Goal: Check status: Check status

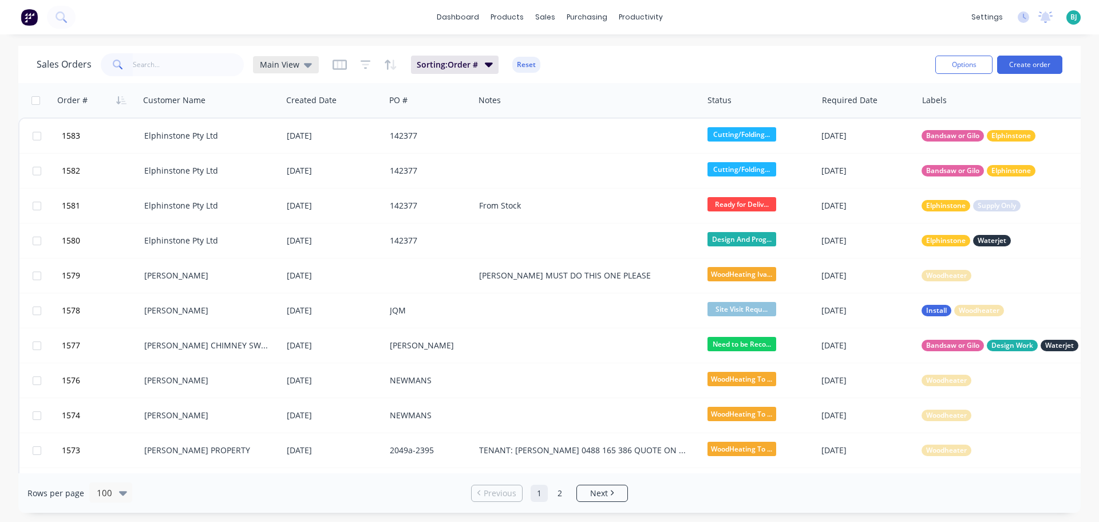
click at [304, 68] on icon at bounding box center [308, 64] width 8 height 13
click at [295, 206] on button "Archived" at bounding box center [322, 208] width 131 height 13
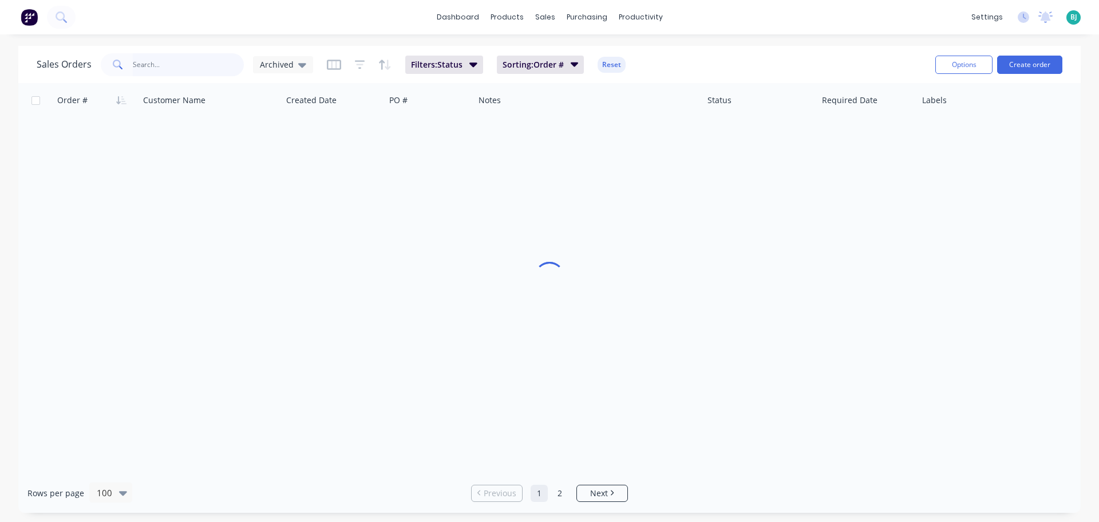
click at [169, 67] on input "text" at bounding box center [189, 64] width 112 height 23
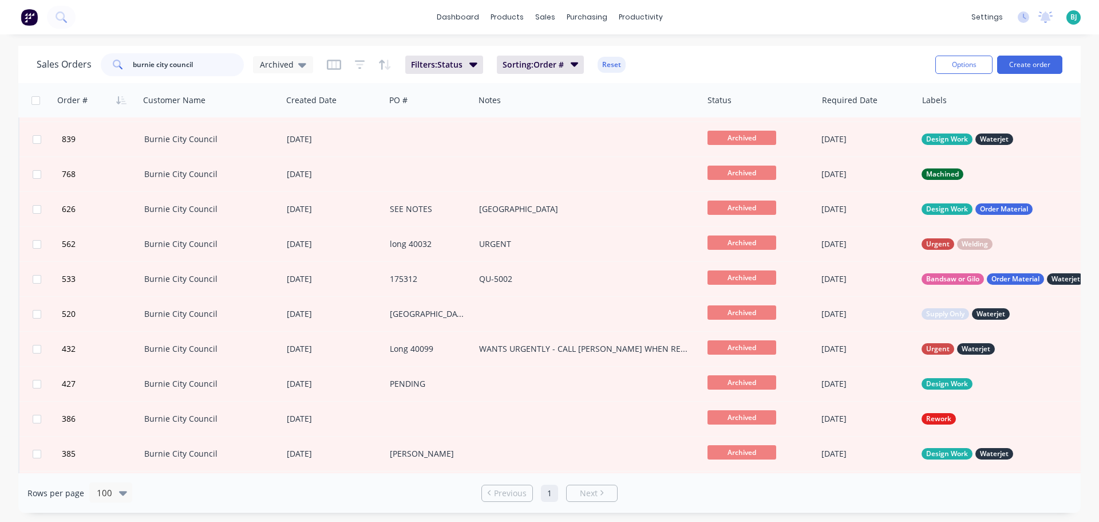
scroll to position [458, 0]
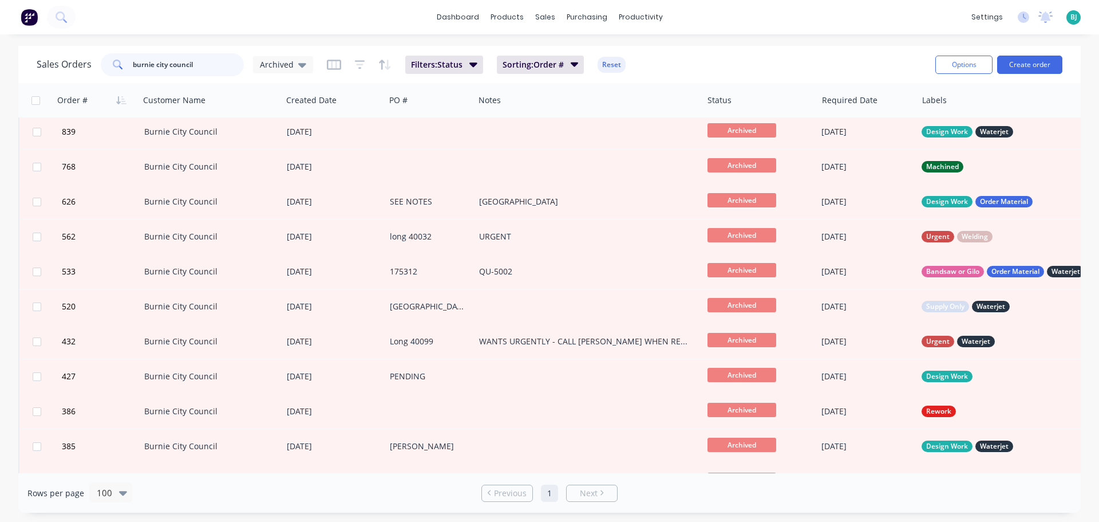
drag, startPoint x: 200, startPoint y: 66, endPoint x: 122, endPoint y: 64, distance: 77.9
click at [122, 64] on div "burnie city council" at bounding box center [172, 64] width 143 height 23
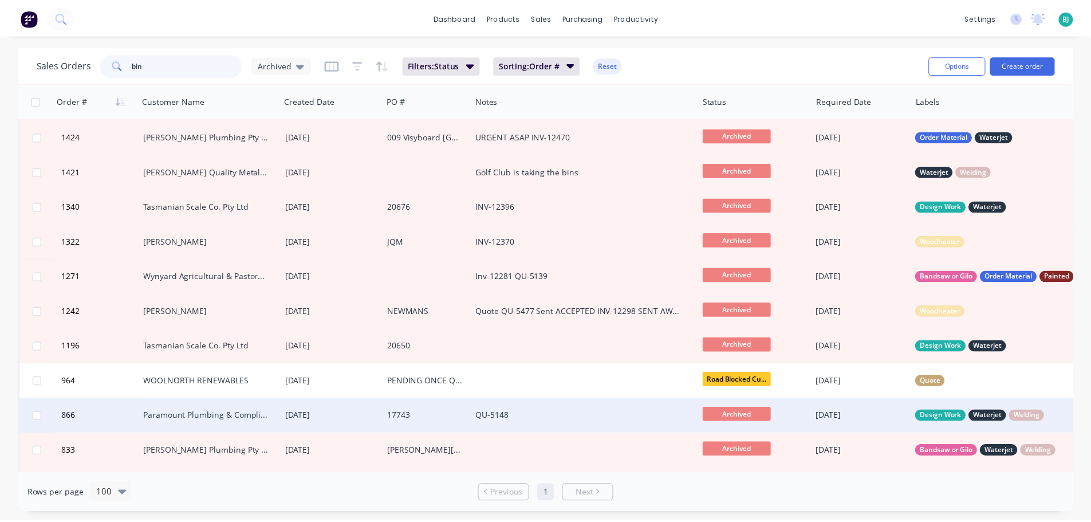
scroll to position [0, 0]
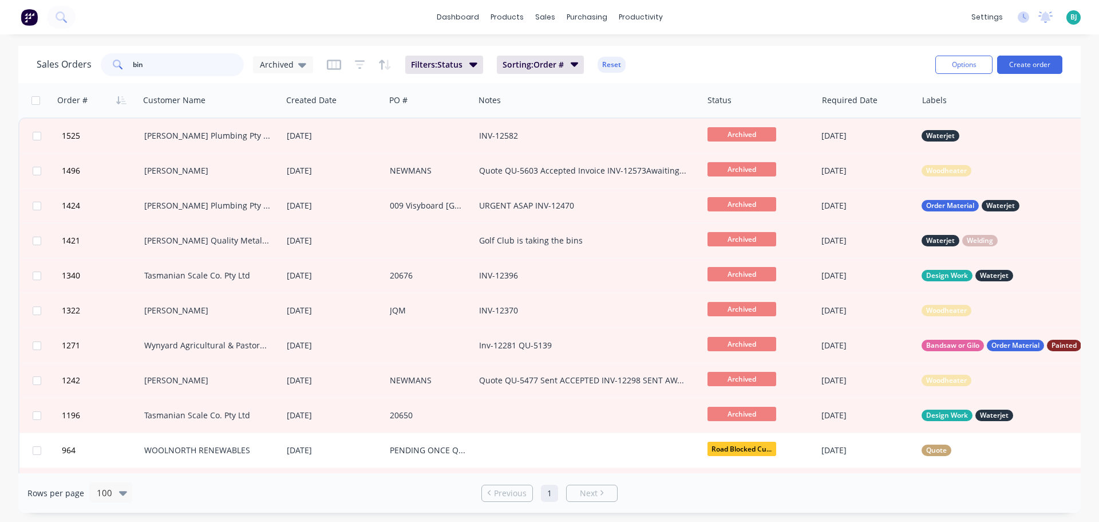
click at [171, 68] on input "bin" at bounding box center [189, 64] width 112 height 23
type input "b"
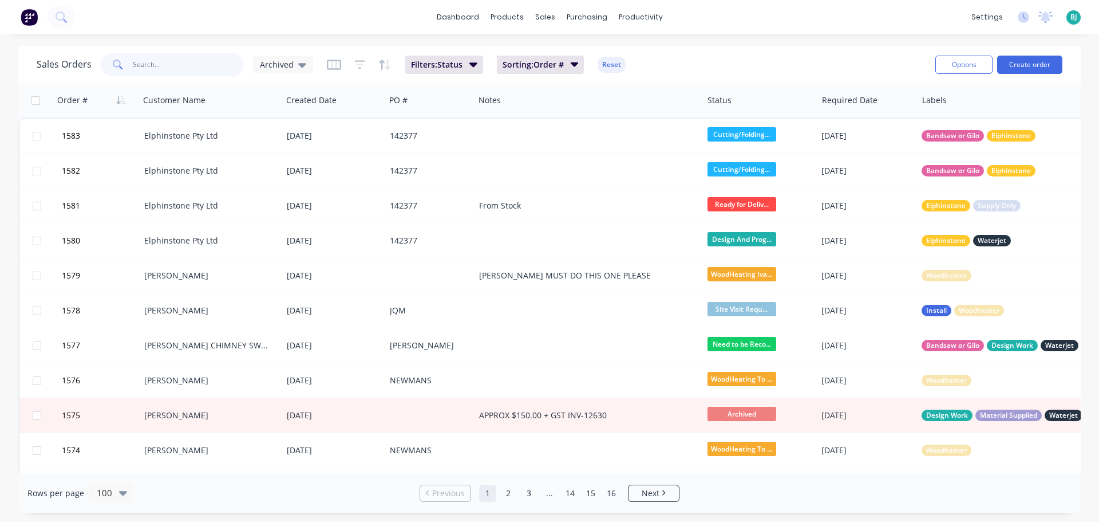
click at [191, 61] on input "text" at bounding box center [189, 64] width 112 height 23
paste input "0448 520 037"
type input "0448 520 037"
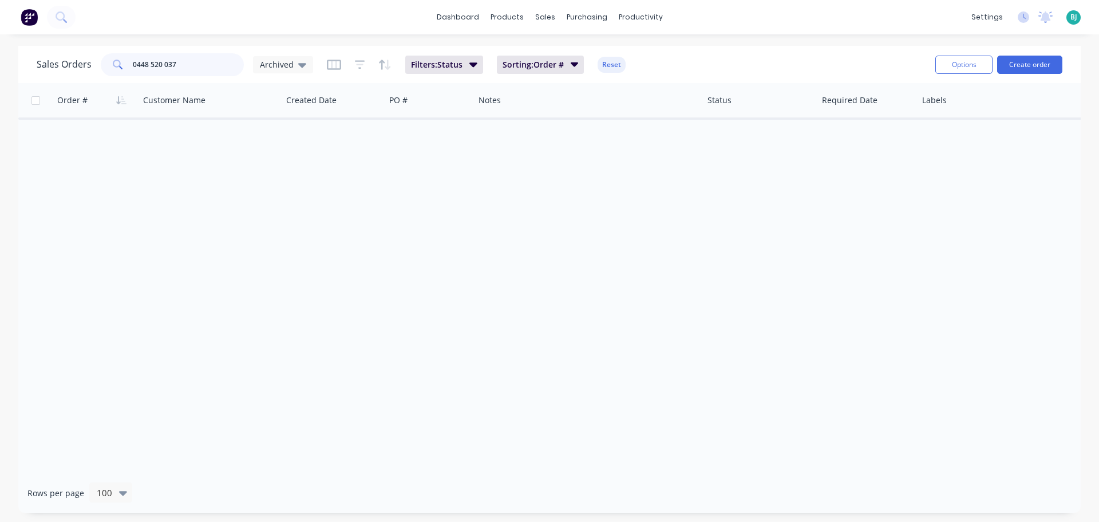
click at [101, 73] on div "0448 520 037" at bounding box center [172, 64] width 143 height 23
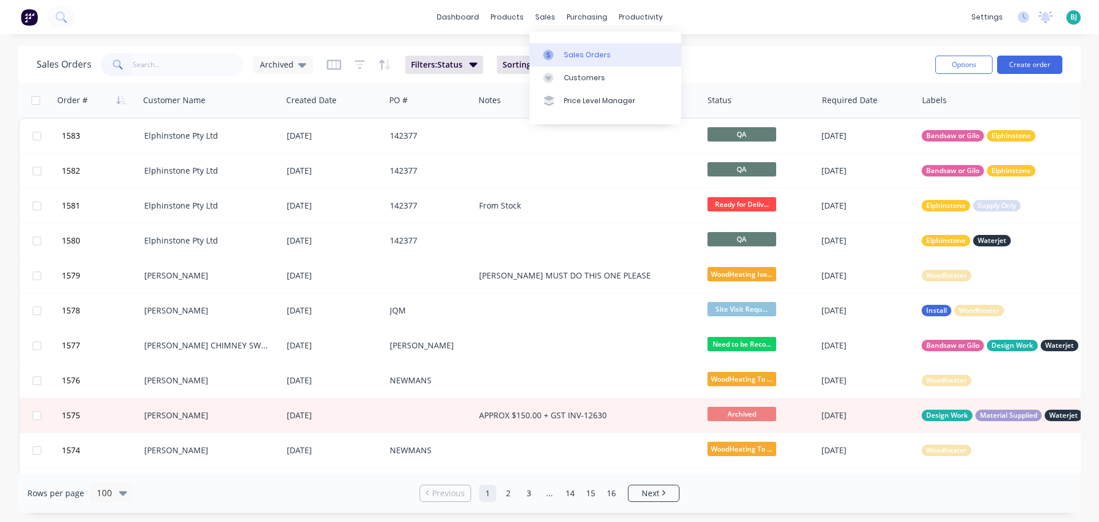
click at [563, 53] on link "Sales Orders" at bounding box center [606, 54] width 152 height 23
click at [171, 74] on input "text" at bounding box center [189, 64] width 112 height 23
paste input "HM56517"
type input "HM56517"
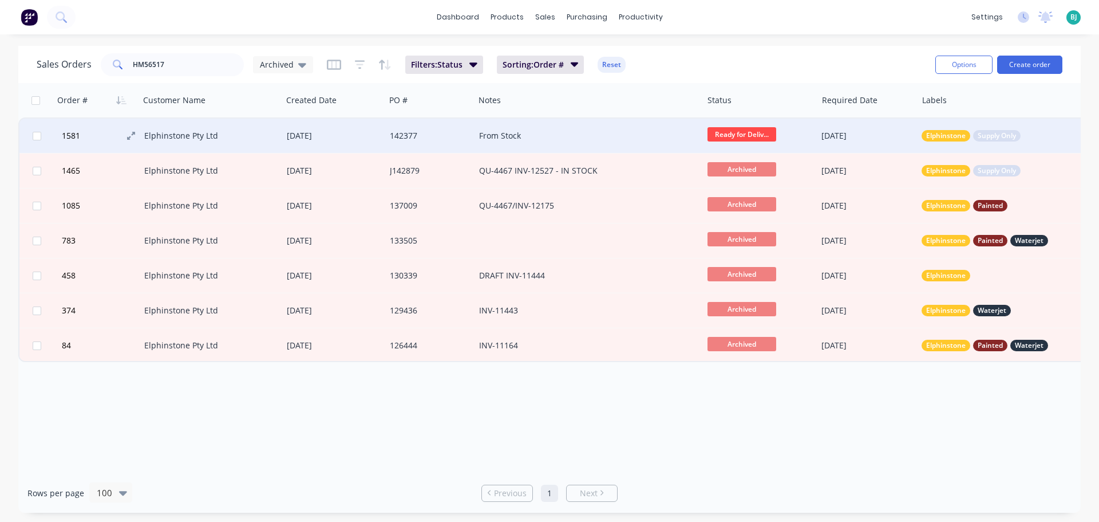
click at [104, 137] on button "1581" at bounding box center [101, 136] width 86 height 34
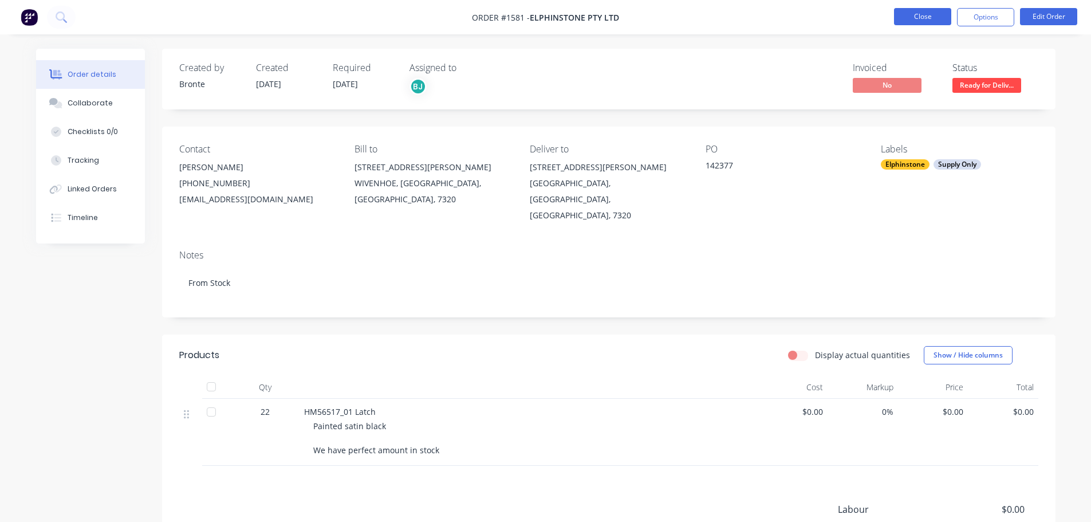
click at [934, 19] on button "Close" at bounding box center [922, 16] width 57 height 17
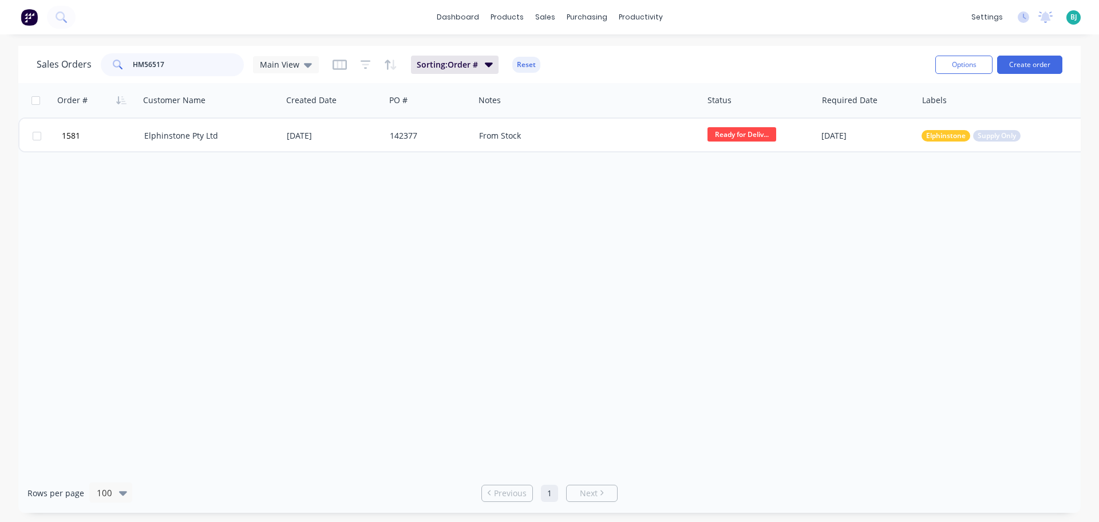
drag, startPoint x: 170, startPoint y: 66, endPoint x: 97, endPoint y: 62, distance: 73.4
click at [97, 62] on div "Sales Orders HM56517 Main View" at bounding box center [178, 64] width 282 height 23
click at [544, 18] on div "sales" at bounding box center [545, 17] width 31 height 17
click at [573, 56] on div "Sales Orders" at bounding box center [587, 55] width 47 height 10
drag, startPoint x: 188, startPoint y: 68, endPoint x: 134, endPoint y: 66, distance: 53.8
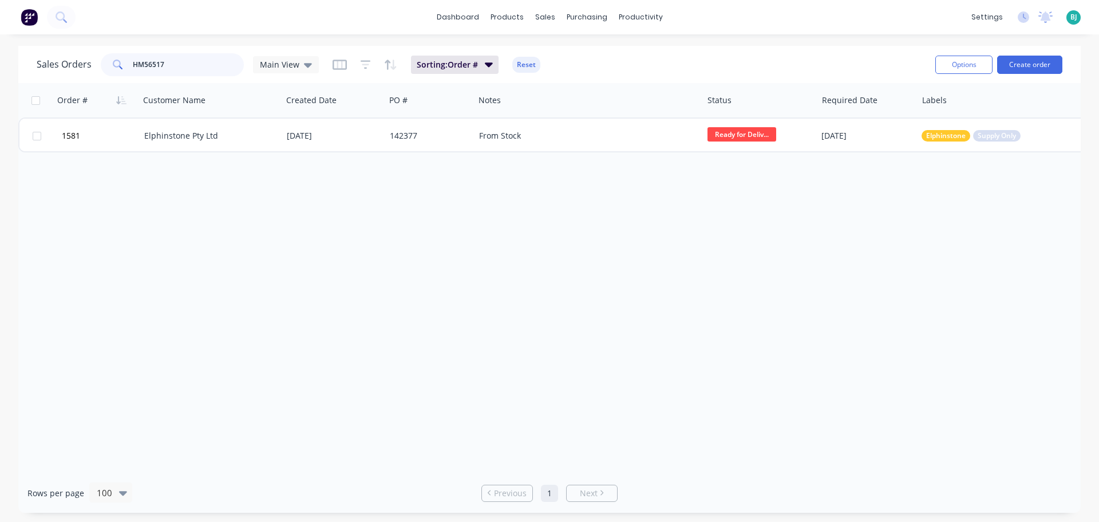
click at [134, 66] on input "HM56517" at bounding box center [189, 64] width 112 height 23
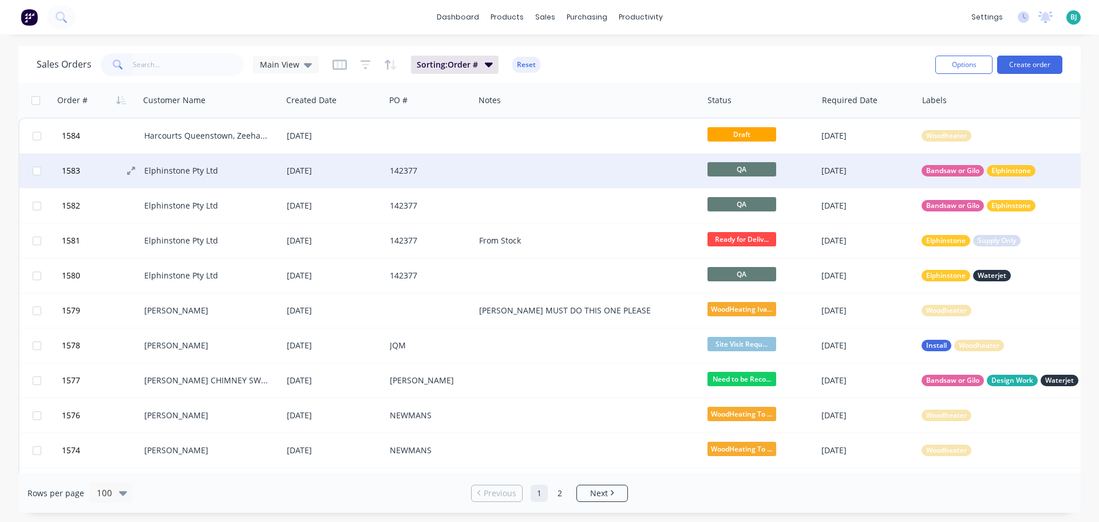
click at [106, 171] on button "1583" at bounding box center [101, 170] width 86 height 34
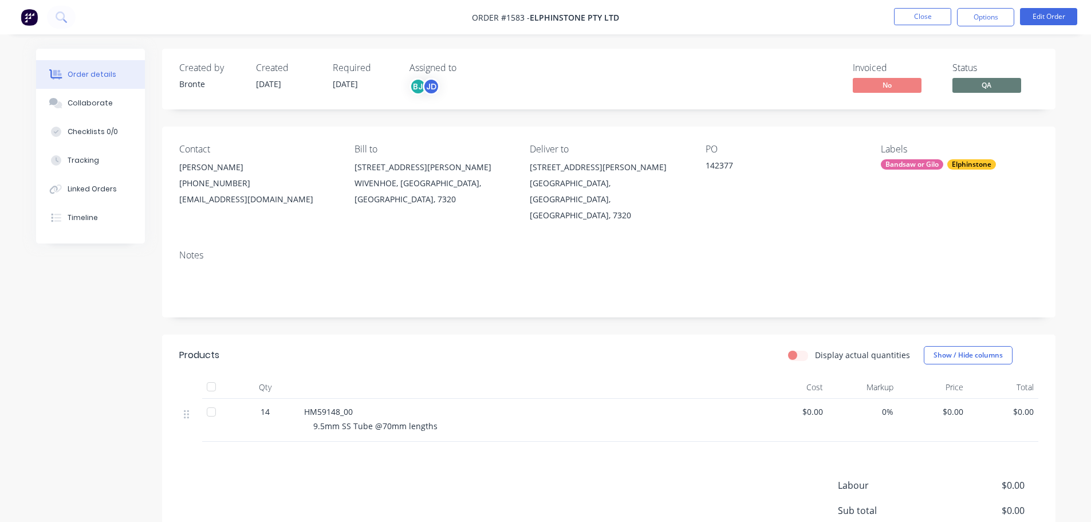
click at [992, 92] on span "QA" at bounding box center [986, 85] width 69 height 14
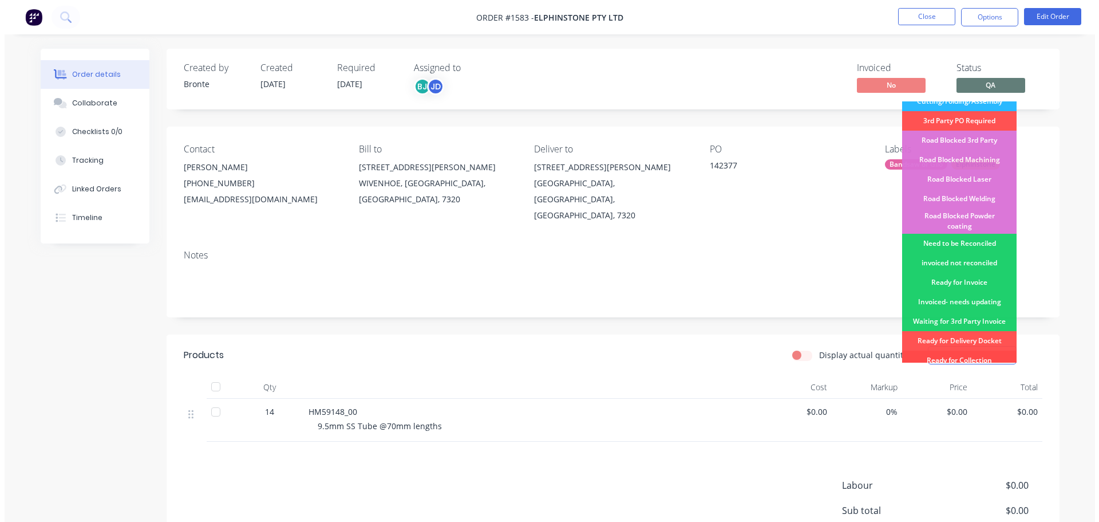
scroll to position [286, 0]
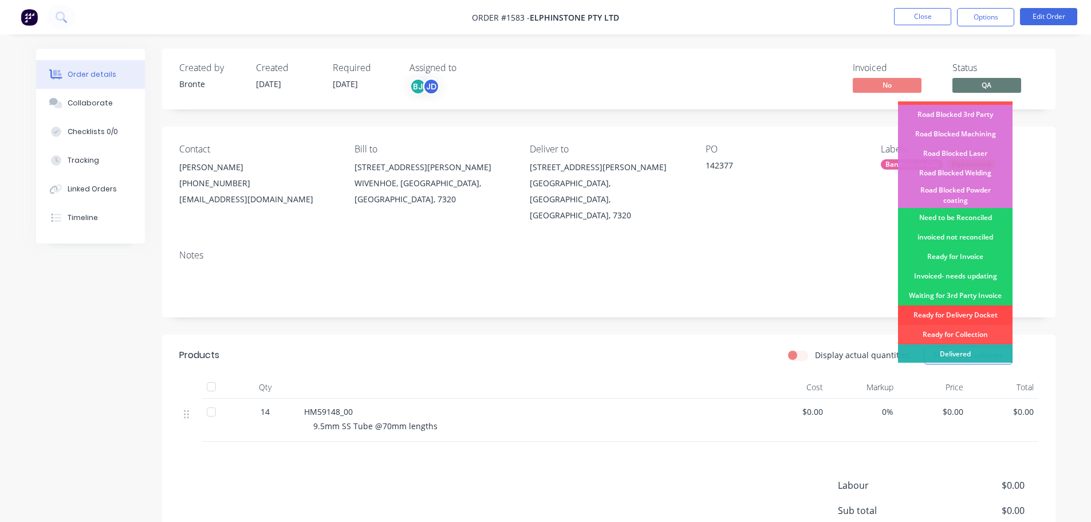
drag, startPoint x: 983, startPoint y: 297, endPoint x: 938, endPoint y: 167, distance: 137.6
click at [983, 305] on div "Ready for Delivery Docket" at bounding box center [955, 314] width 115 height 19
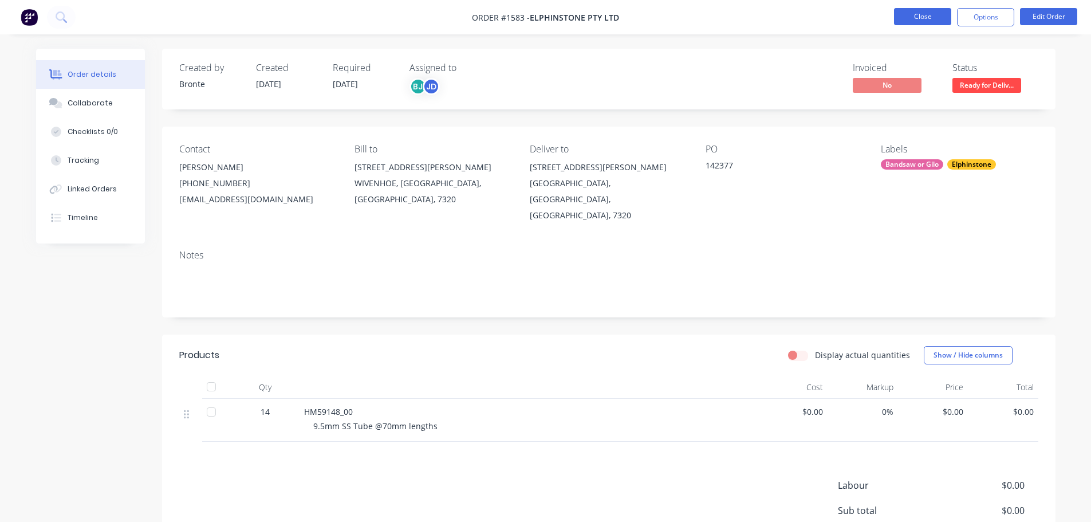
click at [904, 12] on button "Close" at bounding box center [922, 16] width 57 height 17
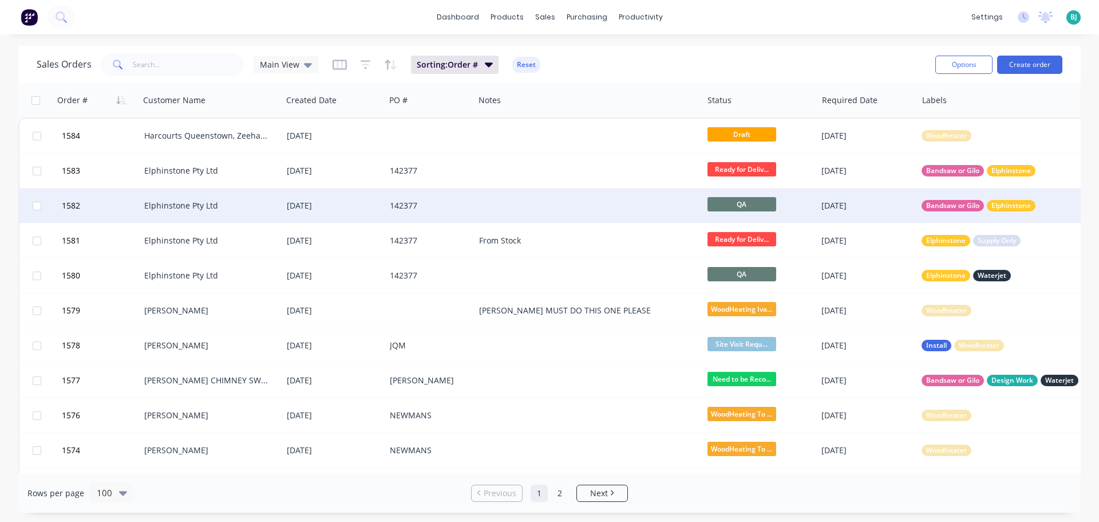
click at [751, 206] on span "QA" at bounding box center [742, 204] width 69 height 14
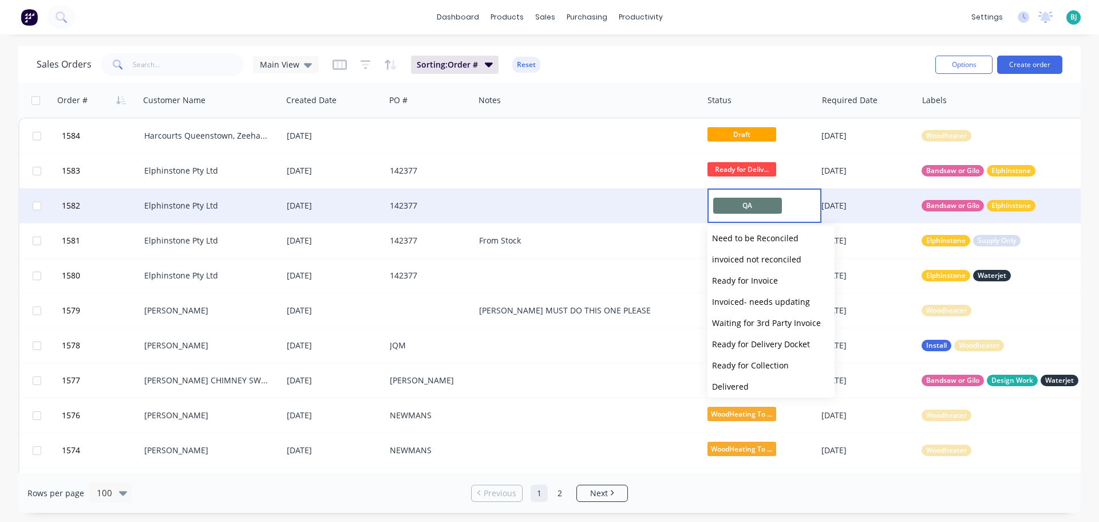
scroll to position [452, 0]
click at [778, 324] on button "Ready for Delivery Docket" at bounding box center [771, 318] width 127 height 21
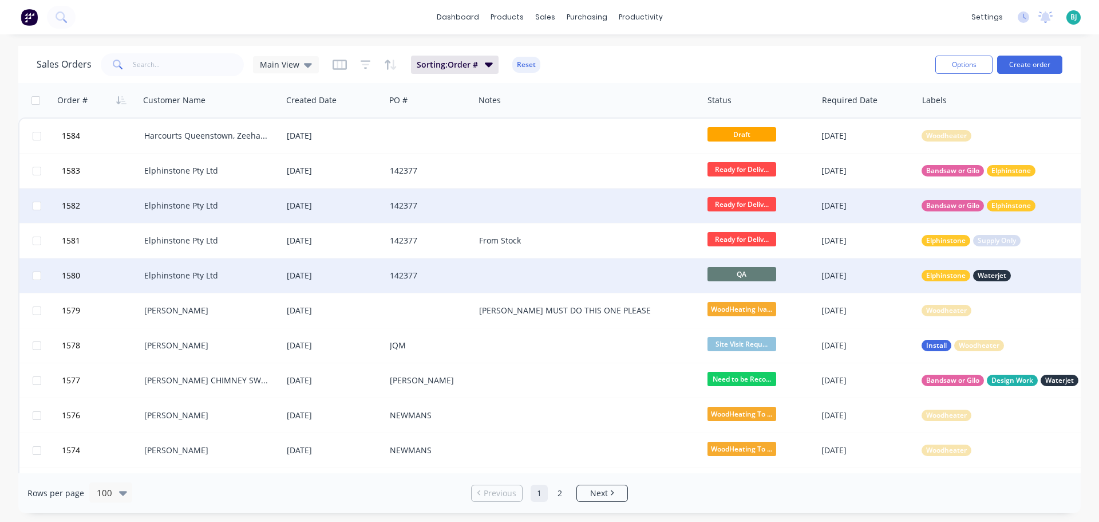
click at [759, 275] on span "QA" at bounding box center [742, 274] width 69 height 14
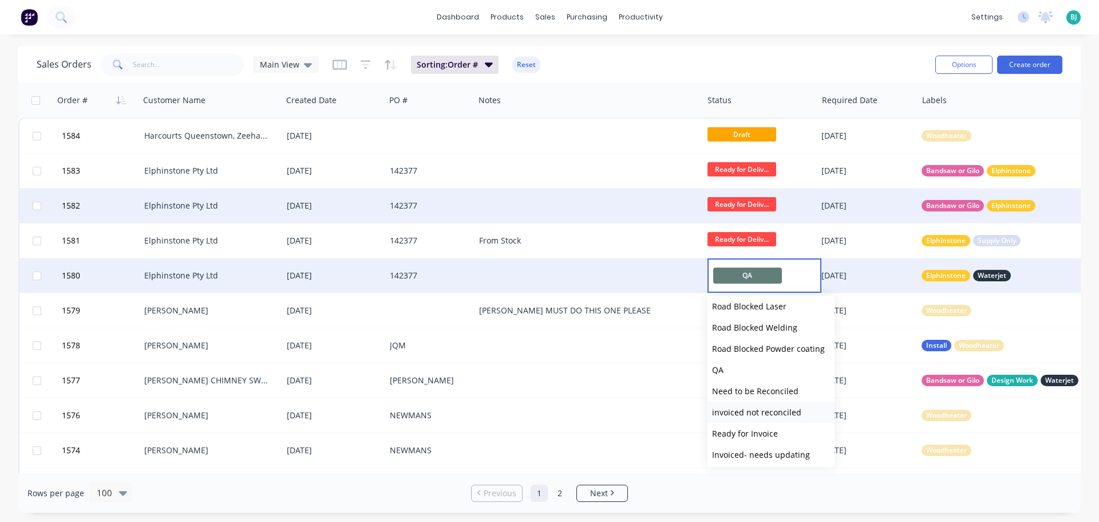
scroll to position [401, 0]
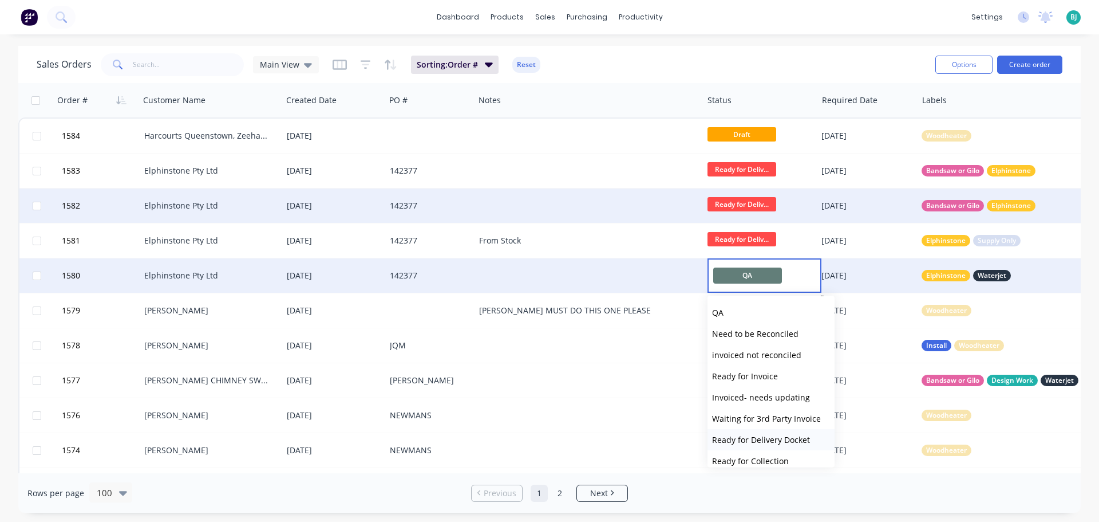
click at [780, 440] on span "Ready for Delivery Docket" at bounding box center [761, 439] width 98 height 11
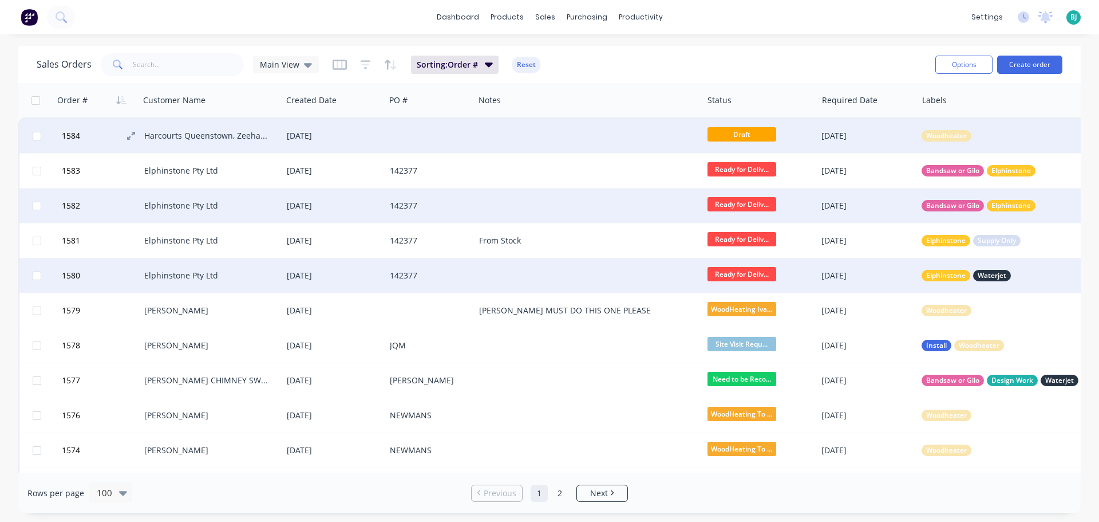
click at [108, 135] on button "1584" at bounding box center [101, 136] width 86 height 34
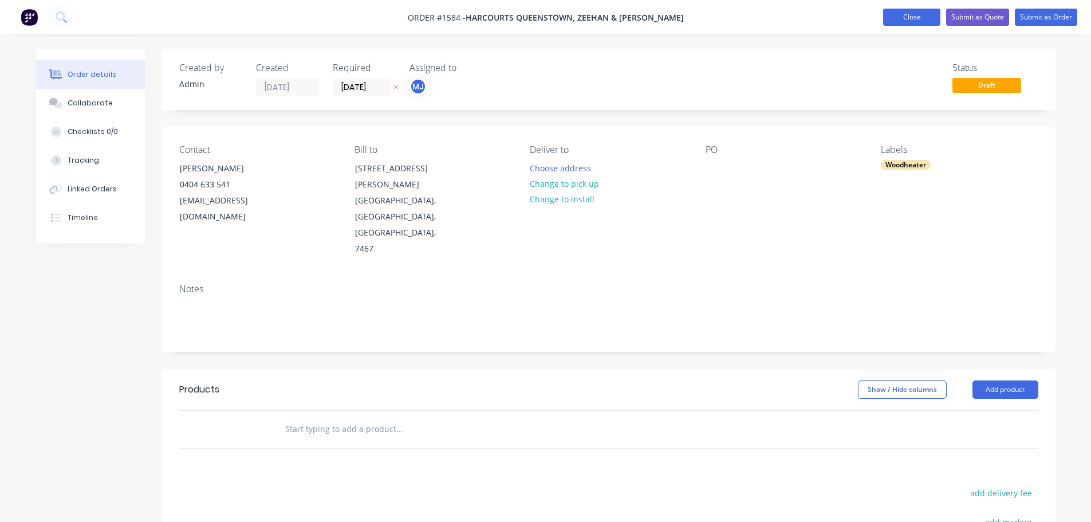
click at [901, 21] on button "Close" at bounding box center [911, 17] width 57 height 17
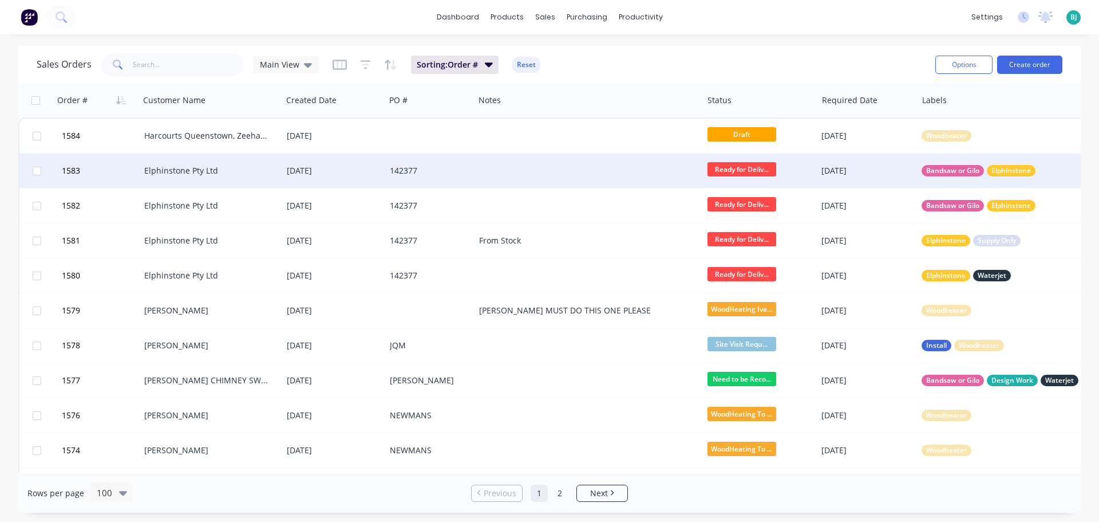
click at [732, 165] on span "Ready for Deliv..." at bounding box center [742, 169] width 69 height 14
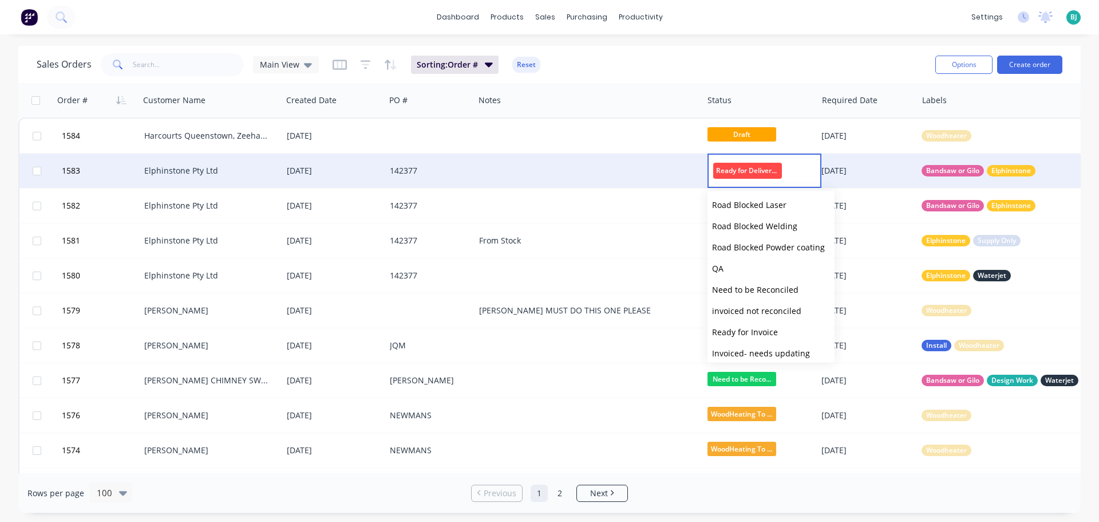
scroll to position [344, 0]
click at [775, 284] on span "Need to be Reconciled" at bounding box center [755, 286] width 86 height 11
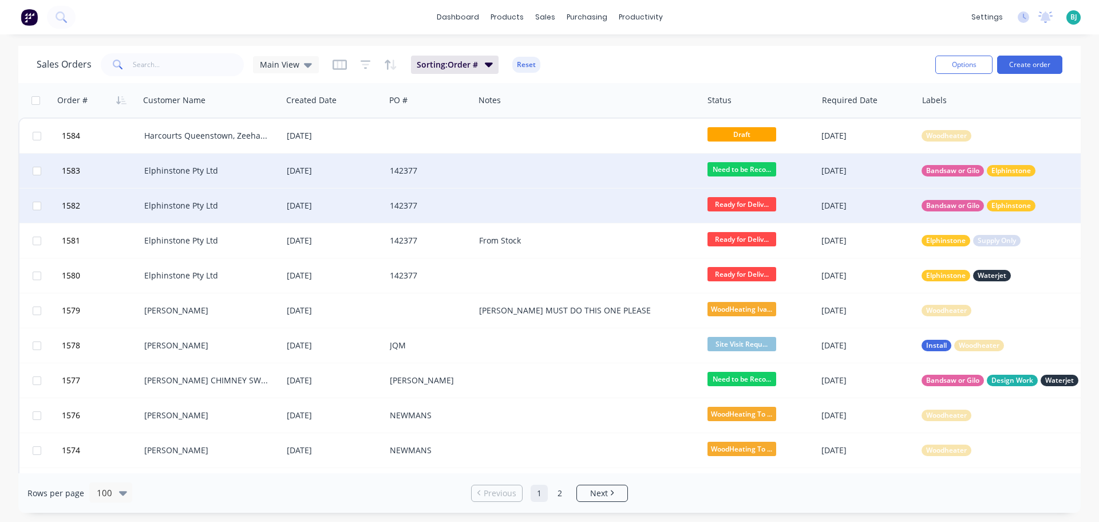
click at [762, 206] on span "Ready for Deliv..." at bounding box center [742, 204] width 69 height 14
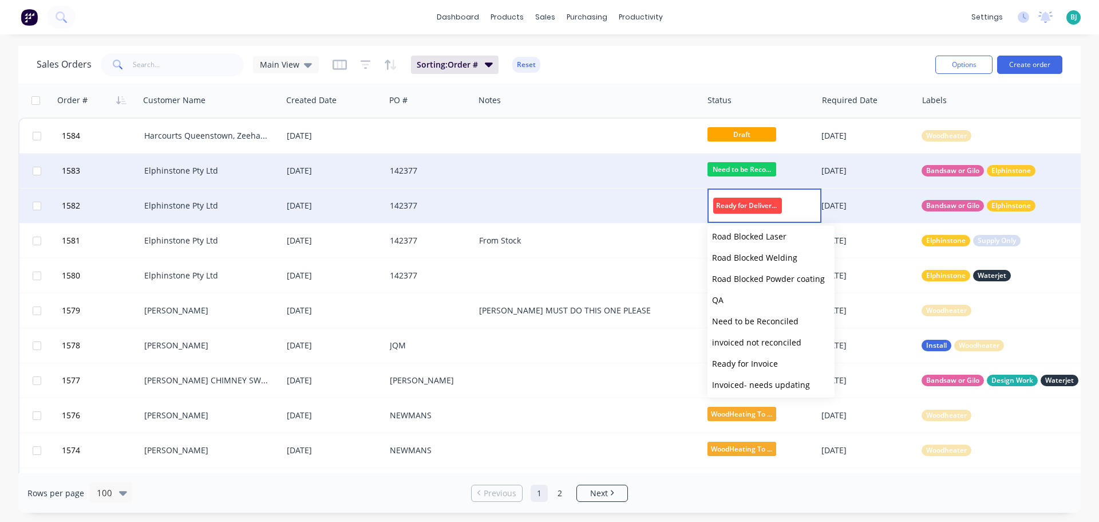
scroll to position [401, 0]
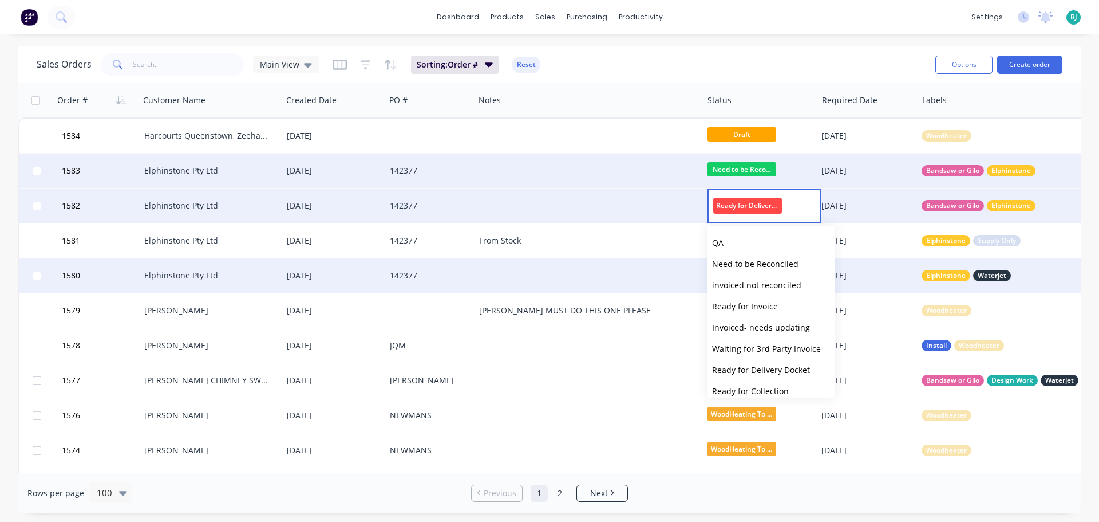
click at [778, 267] on span "Need to be Reconciled" at bounding box center [755, 263] width 86 height 11
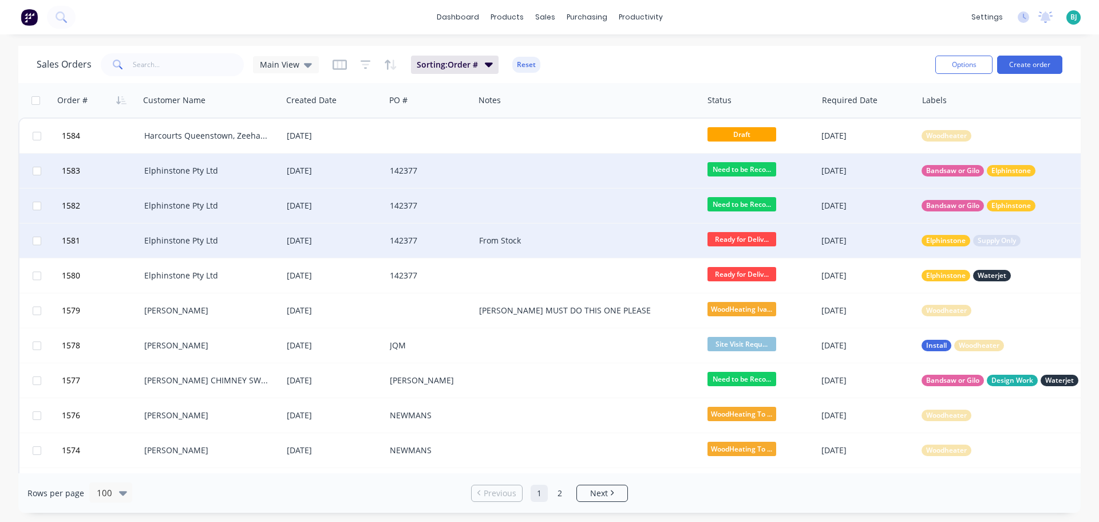
click at [762, 242] on span "Ready for Deliv..." at bounding box center [742, 239] width 69 height 14
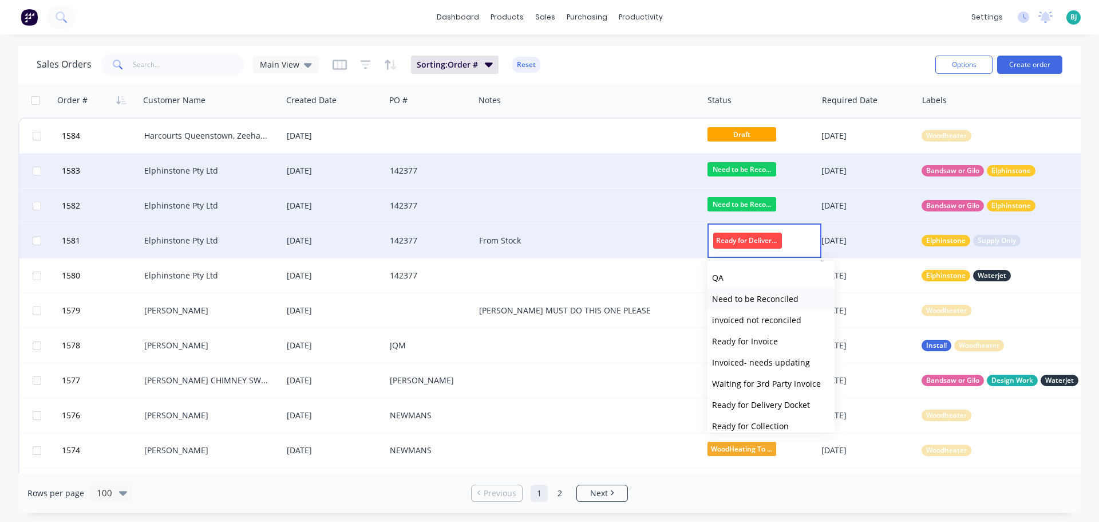
click at [780, 301] on span "Need to be Reconciled" at bounding box center [755, 298] width 86 height 11
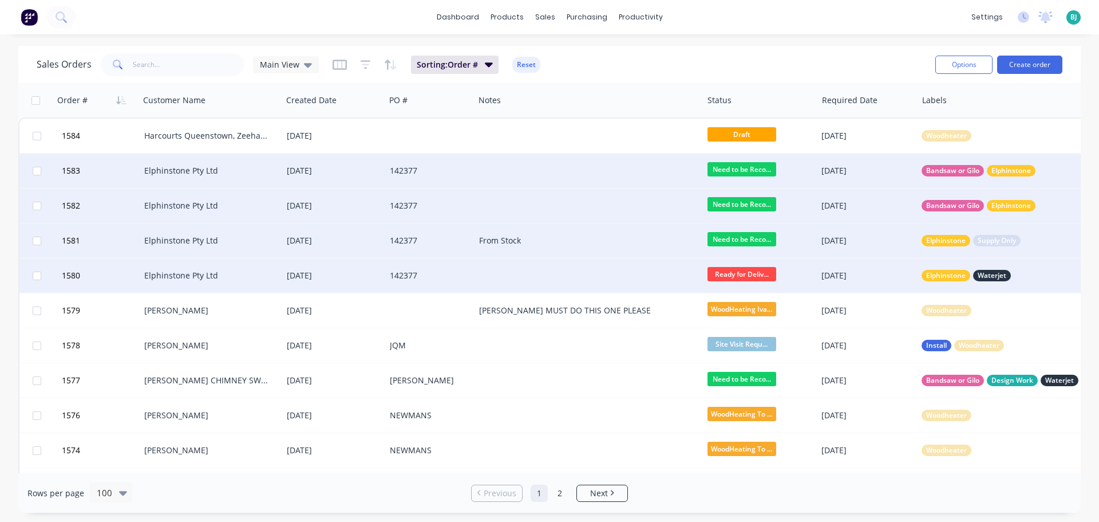
click at [761, 273] on span "Ready for Deliv..." at bounding box center [742, 274] width 69 height 14
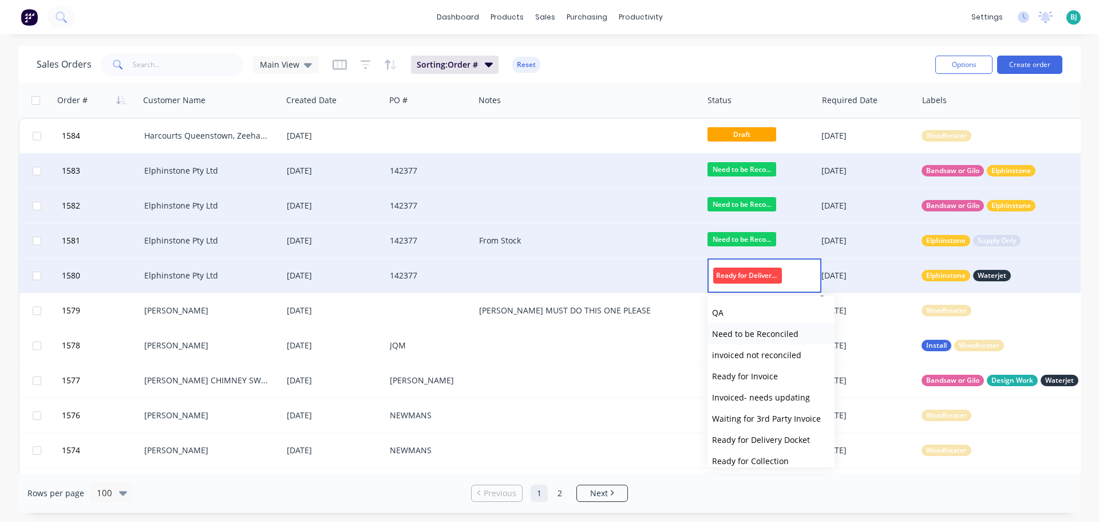
click at [783, 338] on span "Need to be Reconciled" at bounding box center [755, 333] width 86 height 11
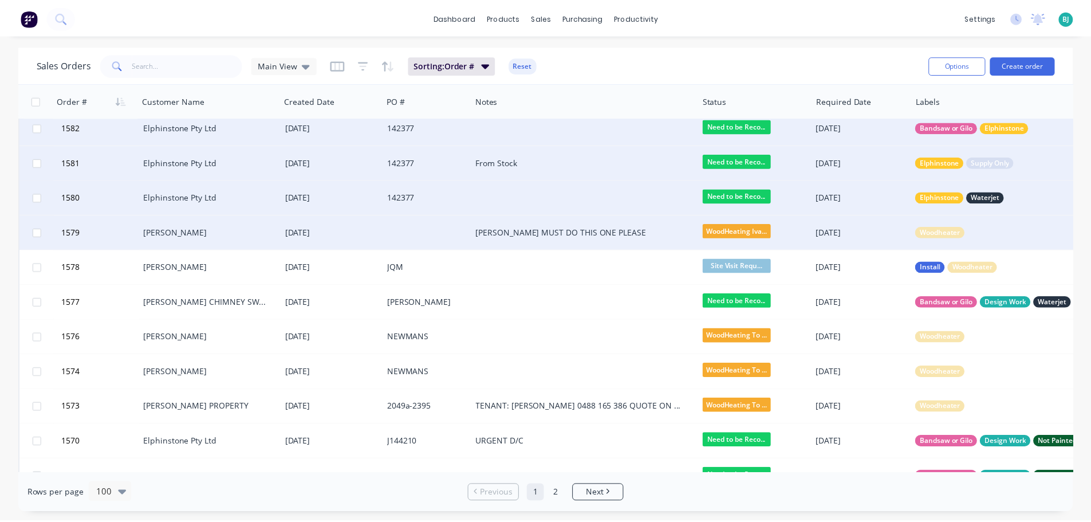
scroll to position [0, 0]
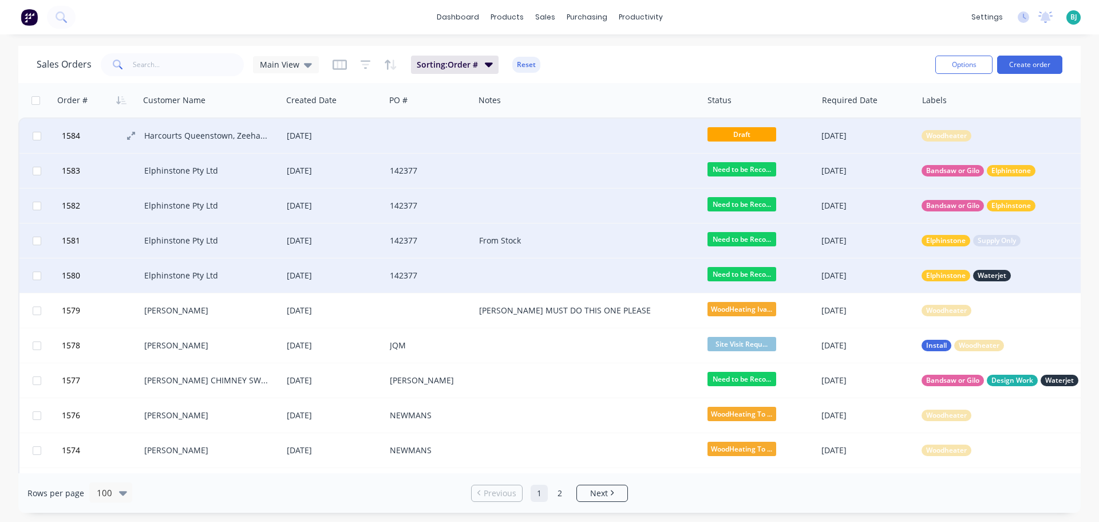
click at [108, 135] on button "1584" at bounding box center [101, 136] width 86 height 34
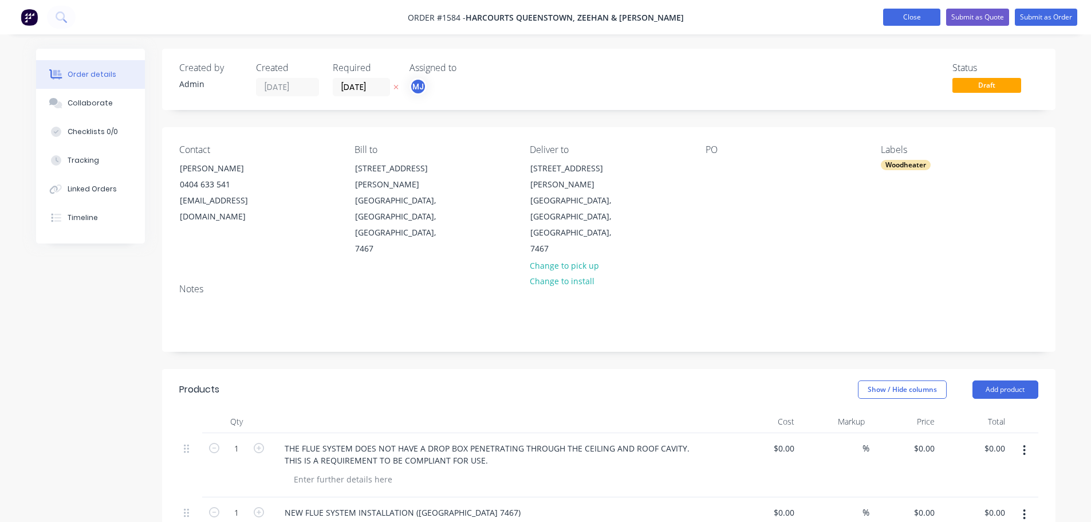
click at [907, 19] on button "Close" at bounding box center [911, 17] width 57 height 17
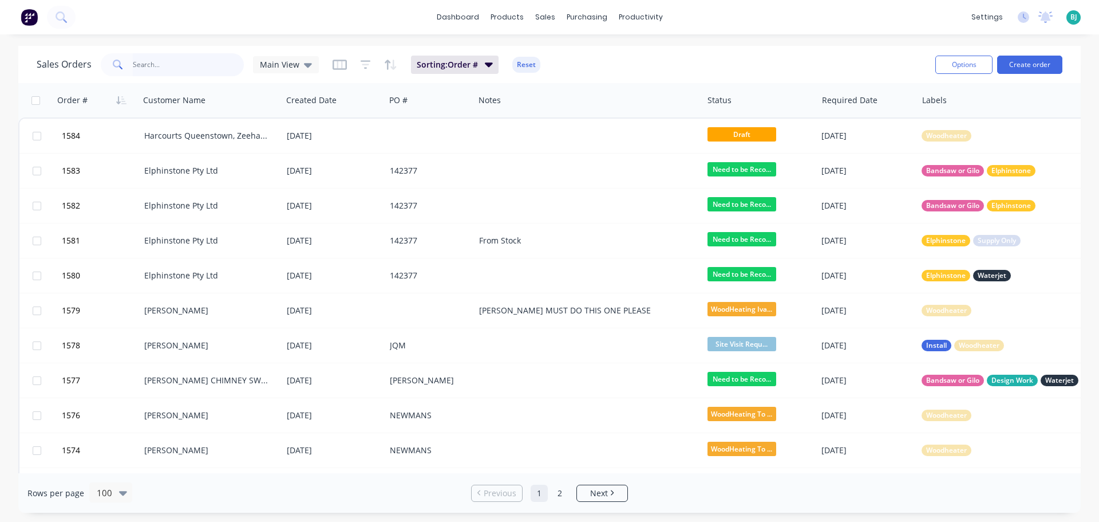
click at [213, 65] on input "text" at bounding box center [189, 64] width 112 height 23
type input "HELLYER"
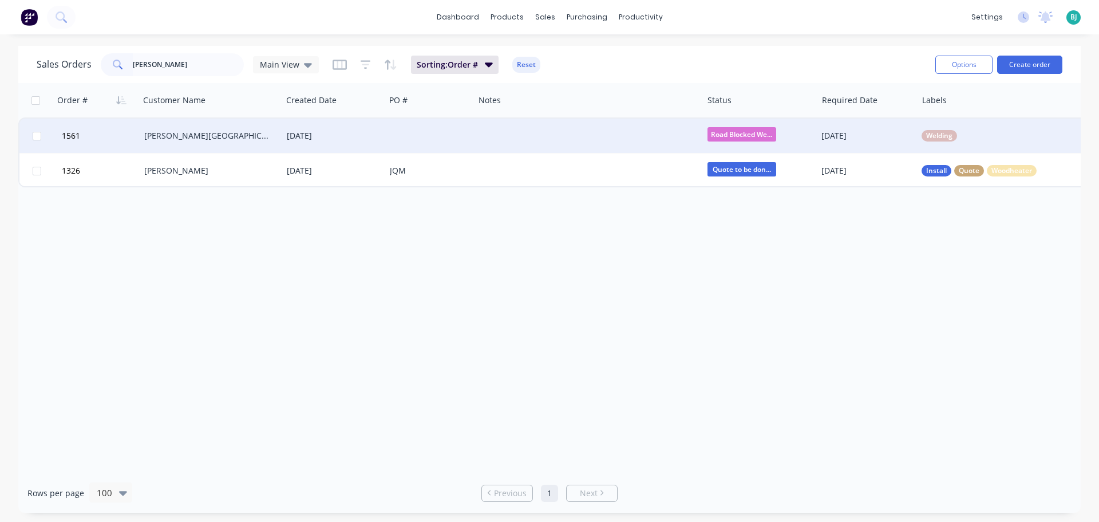
click at [457, 140] on div at bounding box center [429, 136] width 89 height 34
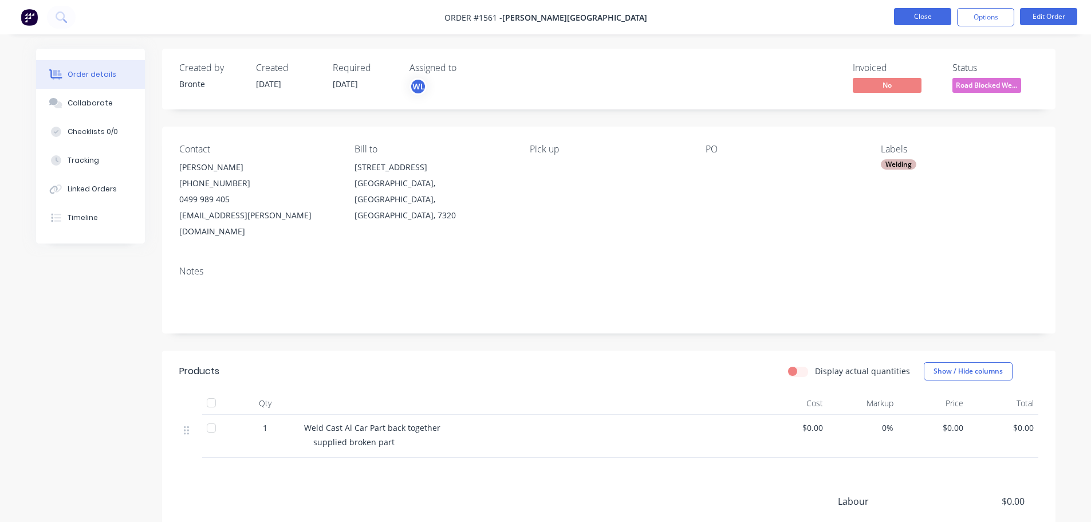
click at [928, 13] on button "Close" at bounding box center [922, 16] width 57 height 17
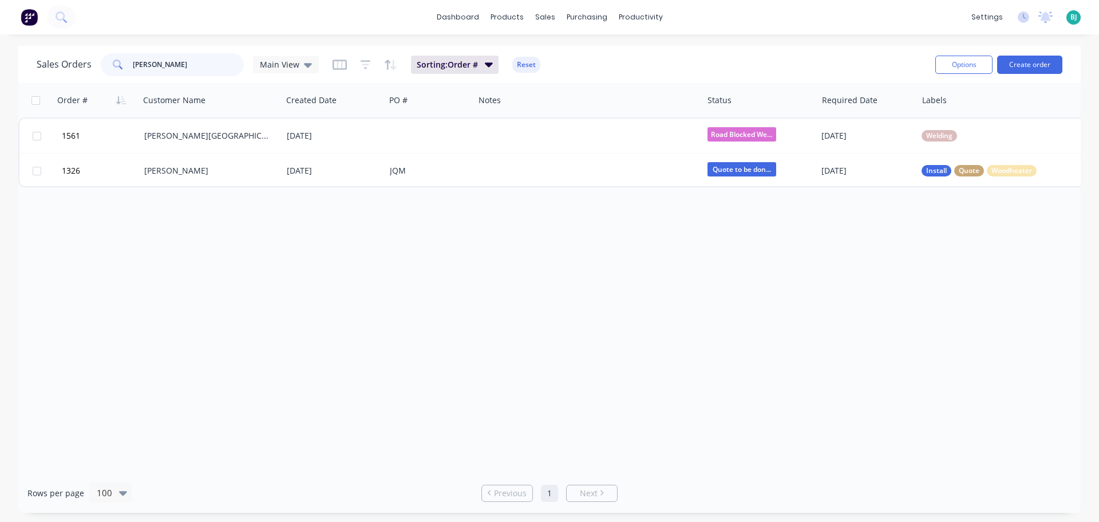
drag, startPoint x: 179, startPoint y: 69, endPoint x: 106, endPoint y: 63, distance: 73.0
click at [106, 63] on div "HELLYER" at bounding box center [172, 64] width 143 height 23
type input "1545"
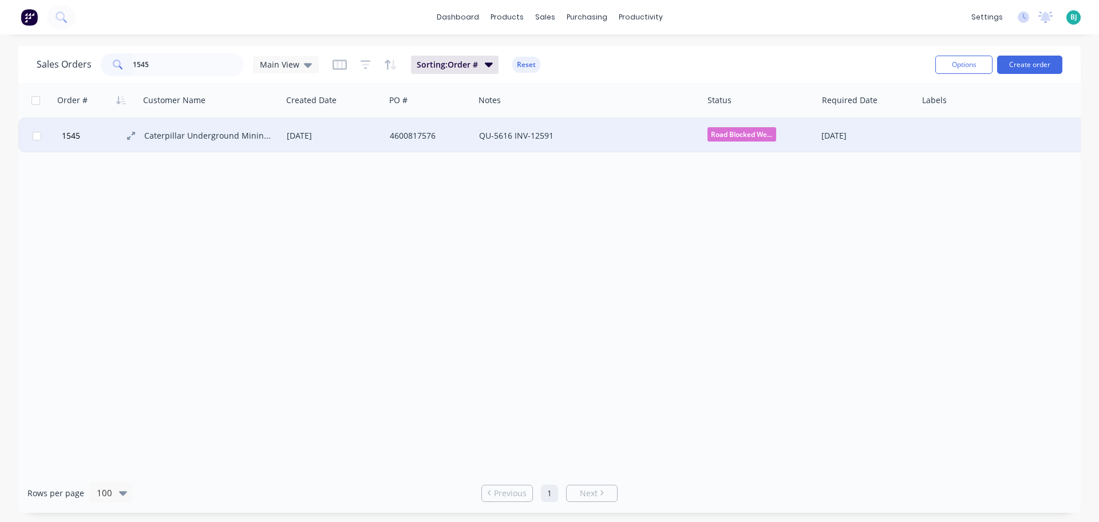
click at [107, 140] on button "1545" at bounding box center [101, 136] width 86 height 34
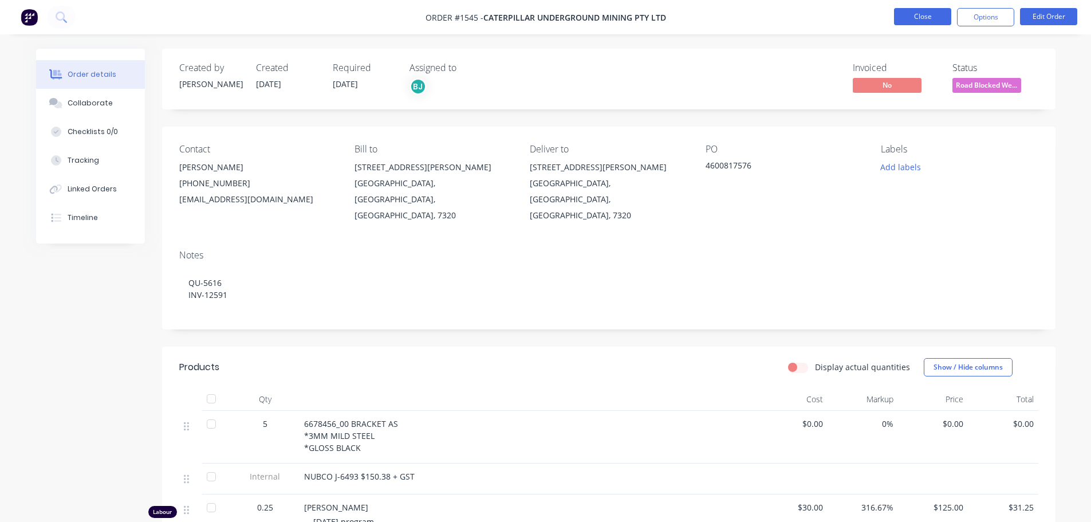
click at [916, 21] on button "Close" at bounding box center [922, 16] width 57 height 17
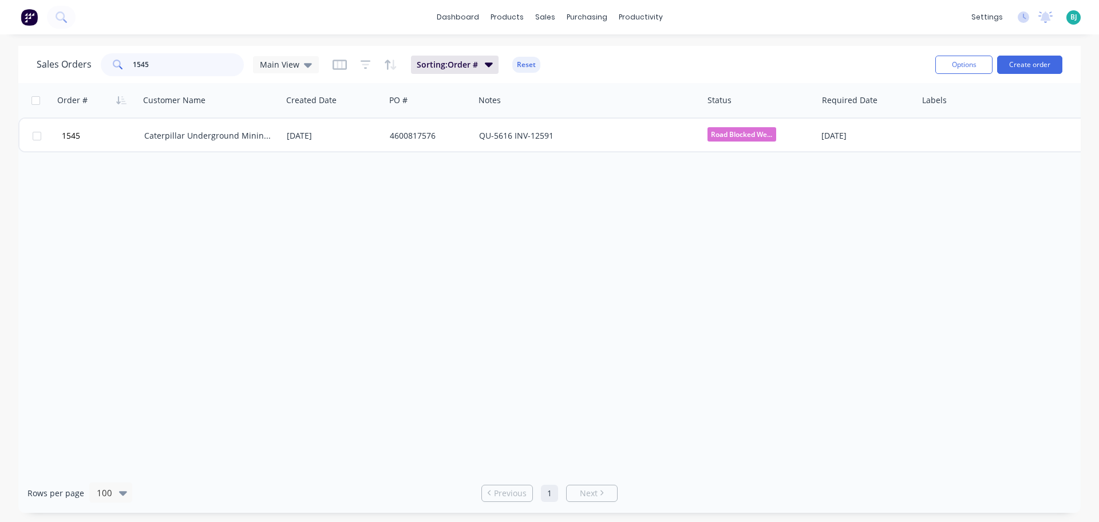
click at [184, 58] on input "1545" at bounding box center [189, 64] width 112 height 23
type input "1"
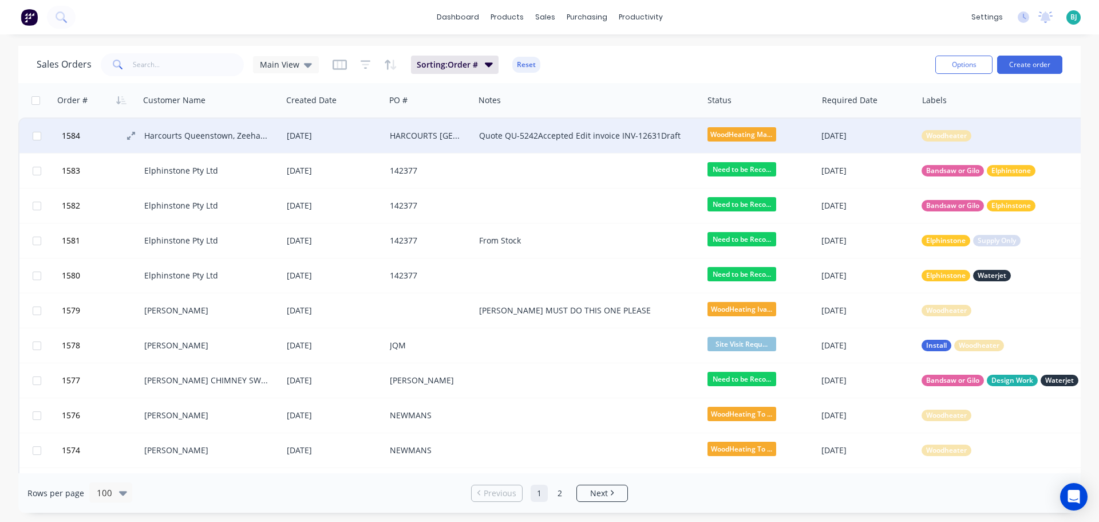
click at [112, 135] on button "1584" at bounding box center [101, 136] width 86 height 34
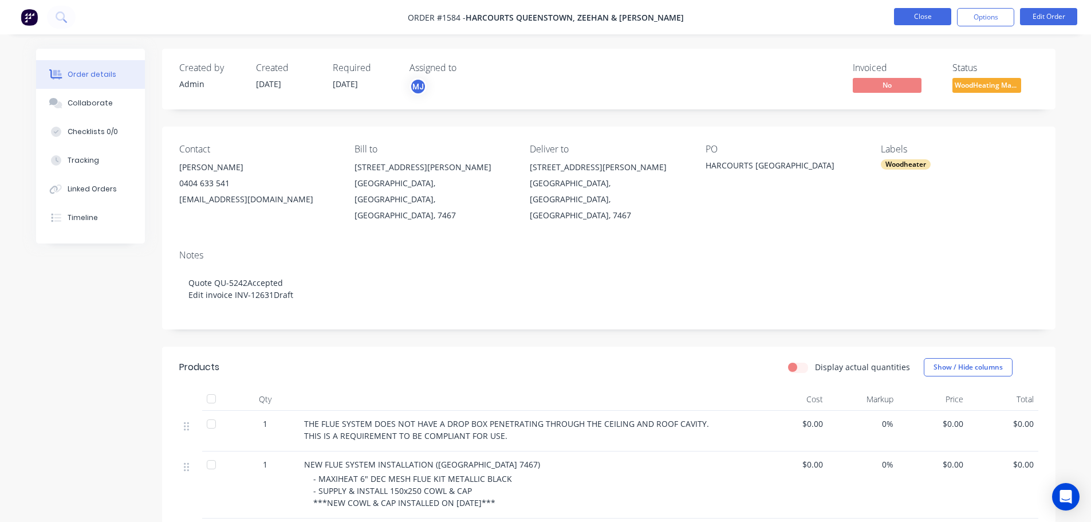
click at [909, 14] on button "Close" at bounding box center [922, 16] width 57 height 17
